Goal: Task Accomplishment & Management: Manage account settings

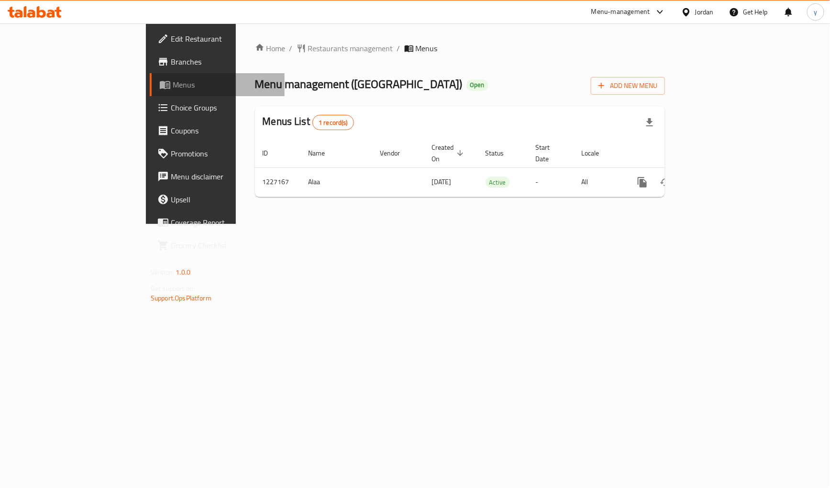
click at [173, 89] on span "Menus" at bounding box center [225, 84] width 104 height 11
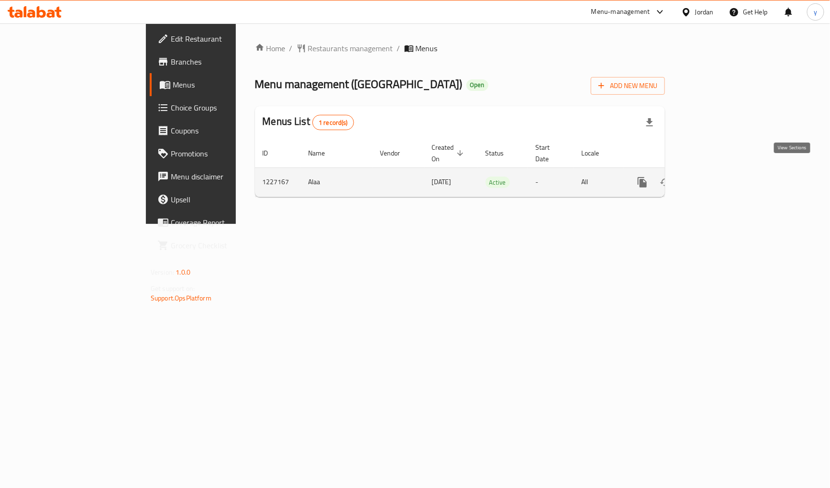
click at [723, 175] on div "enhanced table" at bounding box center [677, 182] width 92 height 23
click at [717, 177] on icon "enhanced table" at bounding box center [711, 182] width 11 height 11
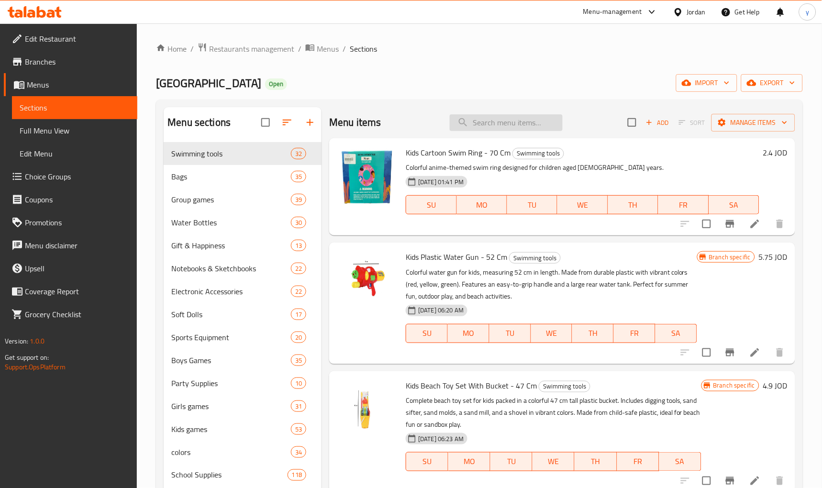
click at [503, 120] on input "search" at bounding box center [506, 122] width 113 height 17
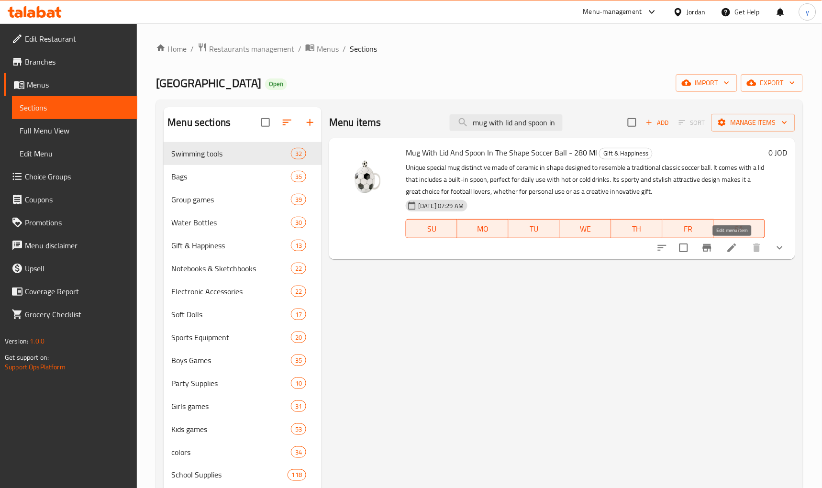
type input "mug with lid and spoon in"
click at [733, 252] on icon at bounding box center [732, 247] width 11 height 11
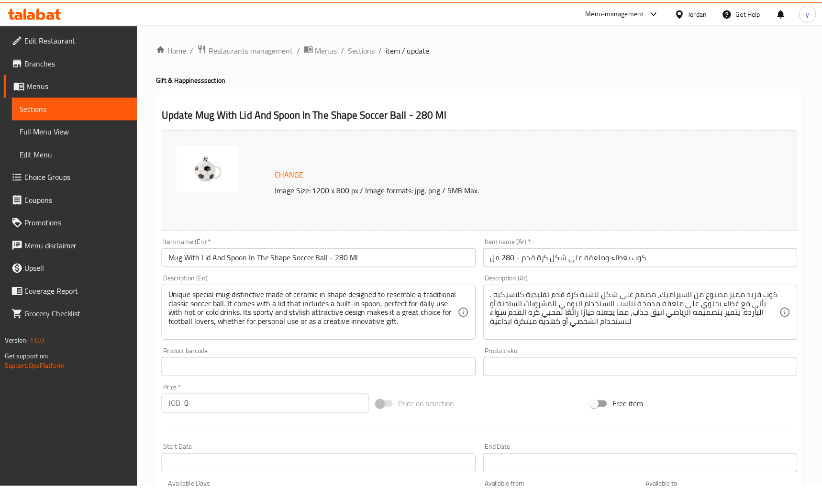
scroll to position [251, 0]
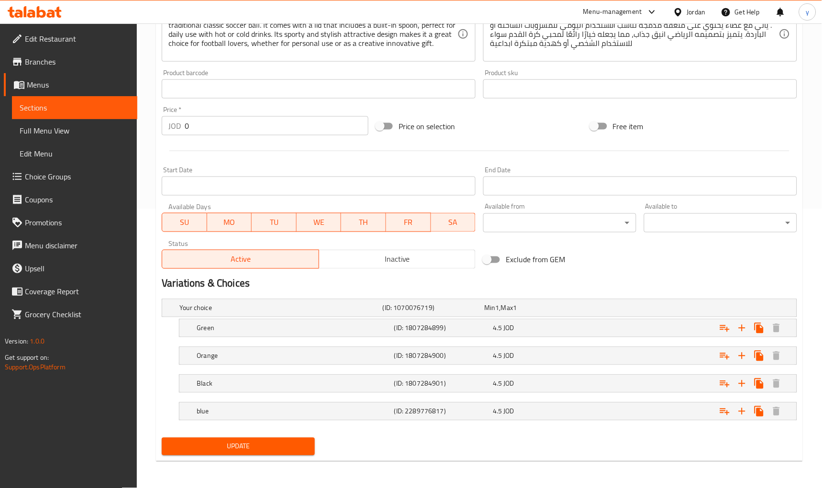
click at [56, 38] on span "Edit Restaurant" at bounding box center [77, 38] width 105 height 11
